Goal: Transaction & Acquisition: Purchase product/service

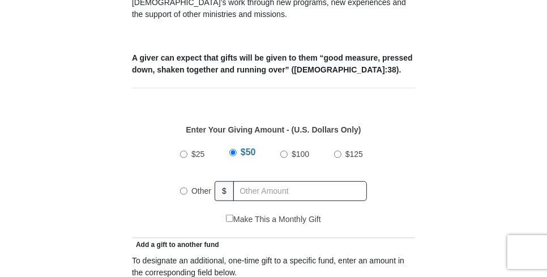
scroll to position [510, 0]
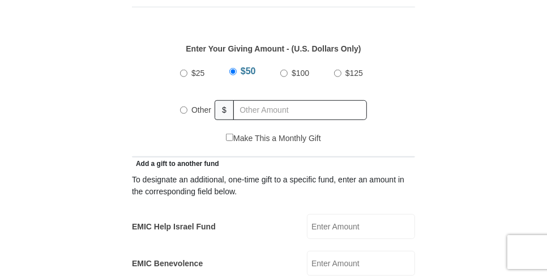
click at [186, 106] on input "Other" at bounding box center [183, 109] width 7 height 7
radio input "true"
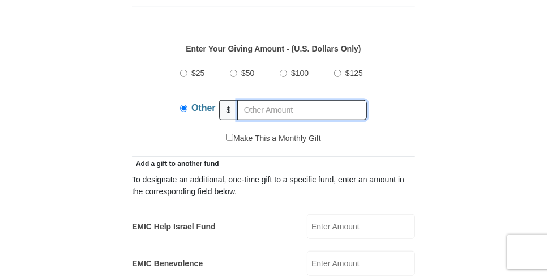
click at [252, 100] on input "text" at bounding box center [302, 110] width 130 height 20
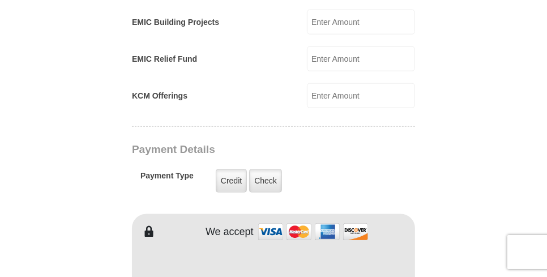
scroll to position [793, 0]
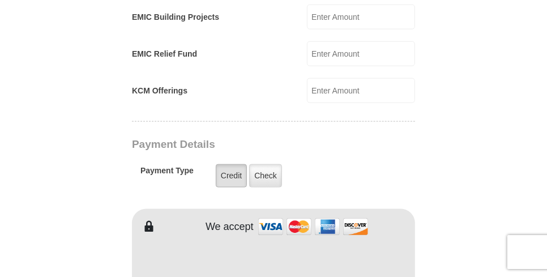
type input "185.00"
click at [231, 164] on label "Credit" at bounding box center [231, 175] width 31 height 23
click at [0, 0] on input "Credit" at bounding box center [0, 0] width 0 height 0
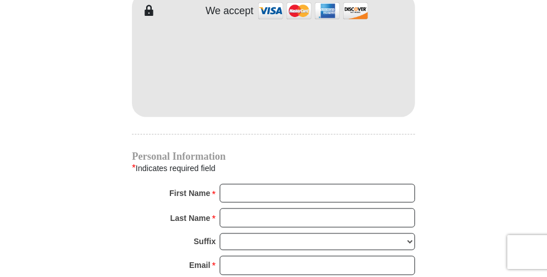
scroll to position [1019, 0]
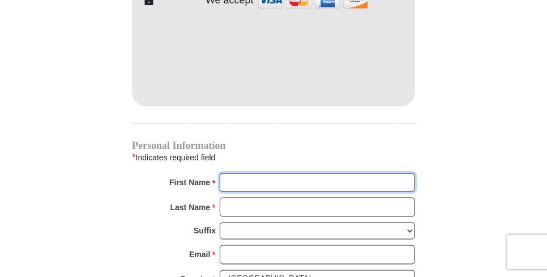
click at [233, 173] on input "First Name *" at bounding box center [317, 182] width 195 height 19
type input "[PERSON_NAME]"
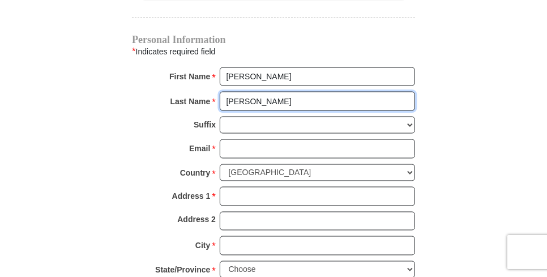
scroll to position [1132, 0]
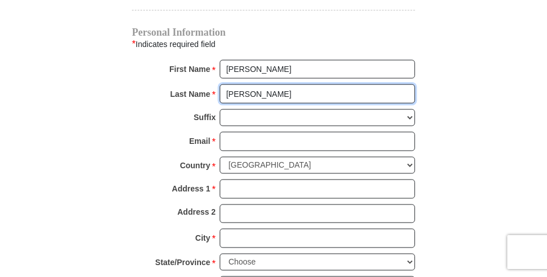
type input "[PERSON_NAME]"
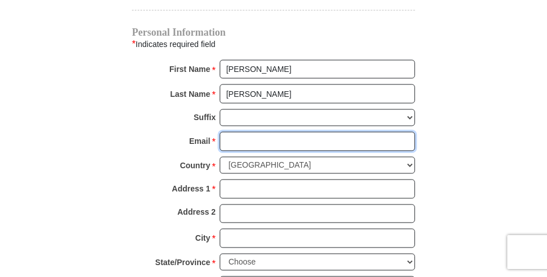
click at [233, 132] on input "Email *" at bounding box center [317, 141] width 195 height 19
type input "[PERSON_NAME][EMAIL_ADDRESS][PERSON_NAME][DOMAIN_NAME]"
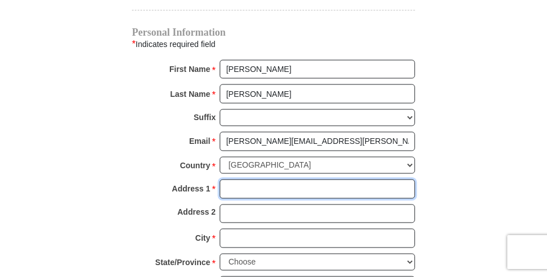
click at [238, 179] on input "Address 1 *" at bounding box center [317, 188] width 195 height 19
type input "2301 Covered Wagon Circle"
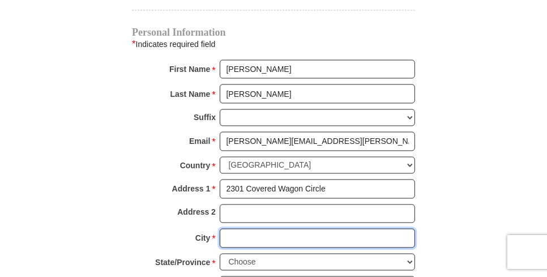
click at [249, 229] on input "City *" at bounding box center [317, 238] width 195 height 19
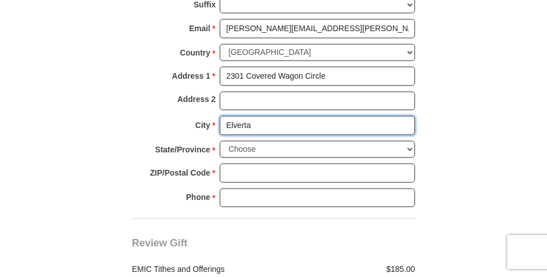
scroll to position [1245, 0]
type input "Elverta"
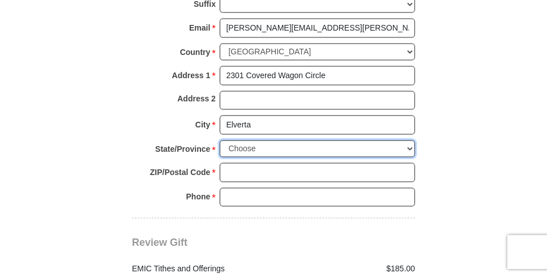
click at [408, 140] on select "Choose [US_STATE] [US_STATE] [US_STATE] [US_STATE] [US_STATE] Armed Forces Amer…" at bounding box center [317, 149] width 195 height 18
select select "CA"
click at [220, 140] on select "Choose [US_STATE] [US_STATE] [US_STATE] [US_STATE] [US_STATE] Armed Forces Amer…" at bounding box center [317, 149] width 195 height 18
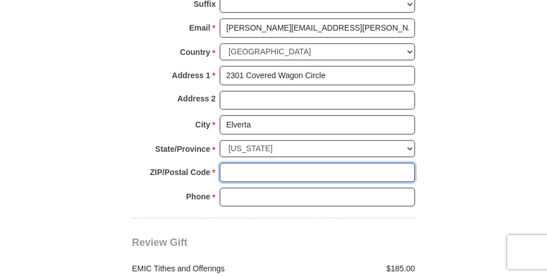
click at [238, 163] on input "ZIP/Postal Code *" at bounding box center [317, 172] width 195 height 19
type input "95626"
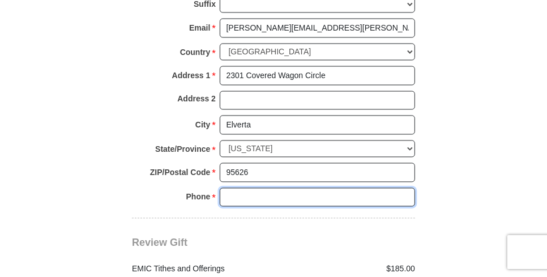
click at [238, 188] on input "Phone * *" at bounding box center [317, 197] width 195 height 19
type input "9169918450"
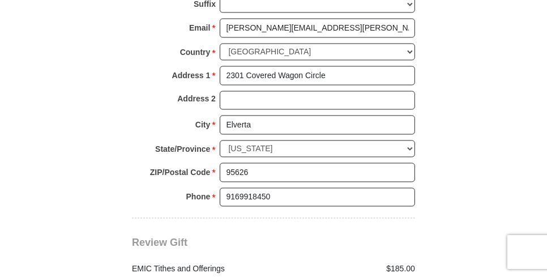
click at [225, 218] on hr at bounding box center [273, 218] width 283 height 1
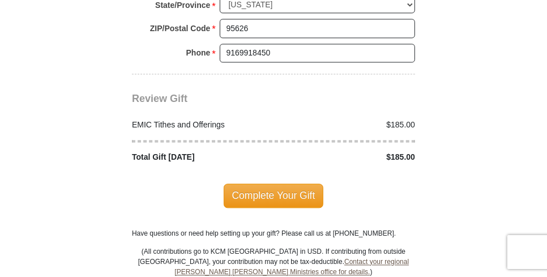
scroll to position [1415, 0]
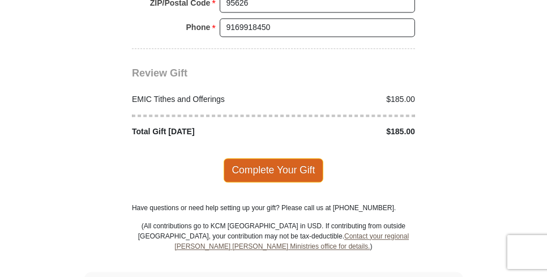
click at [252, 158] on span "Complete Your Gift" at bounding box center [274, 170] width 100 height 24
